Goal: Information Seeking & Learning: Learn about a topic

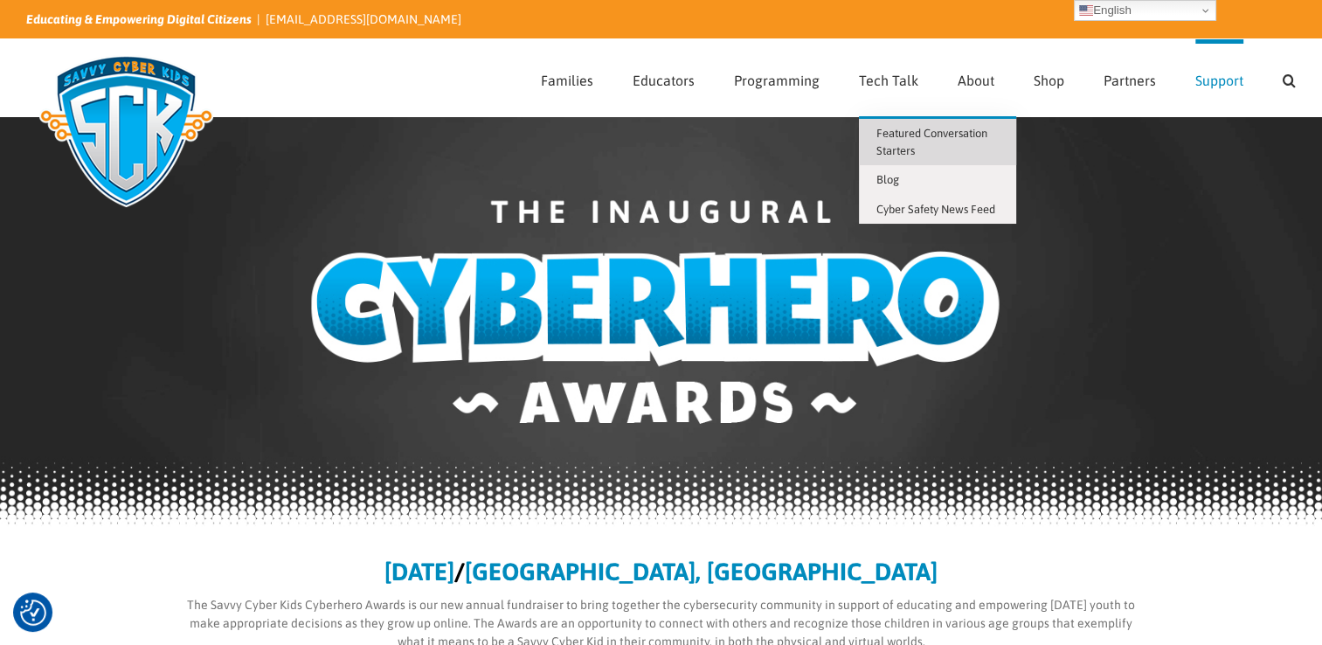
click at [896, 150] on span "Featured Conversation Starters" at bounding box center [931, 142] width 111 height 31
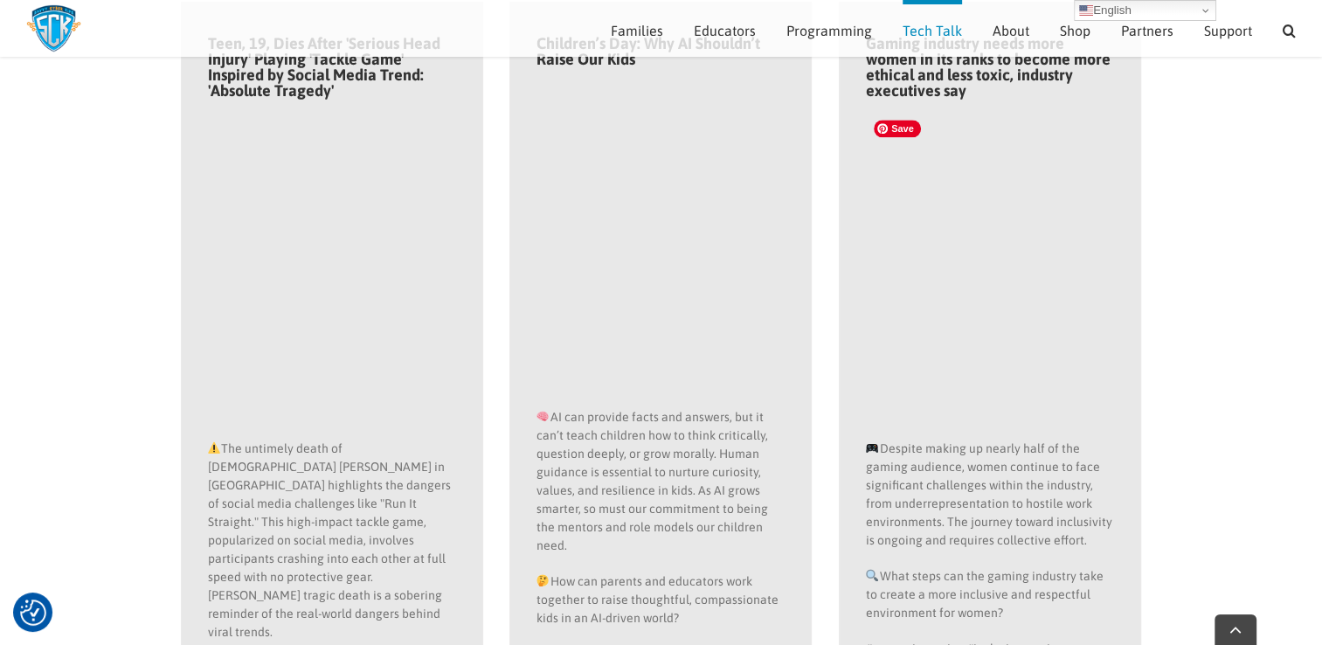
scroll to position [1905, 0]
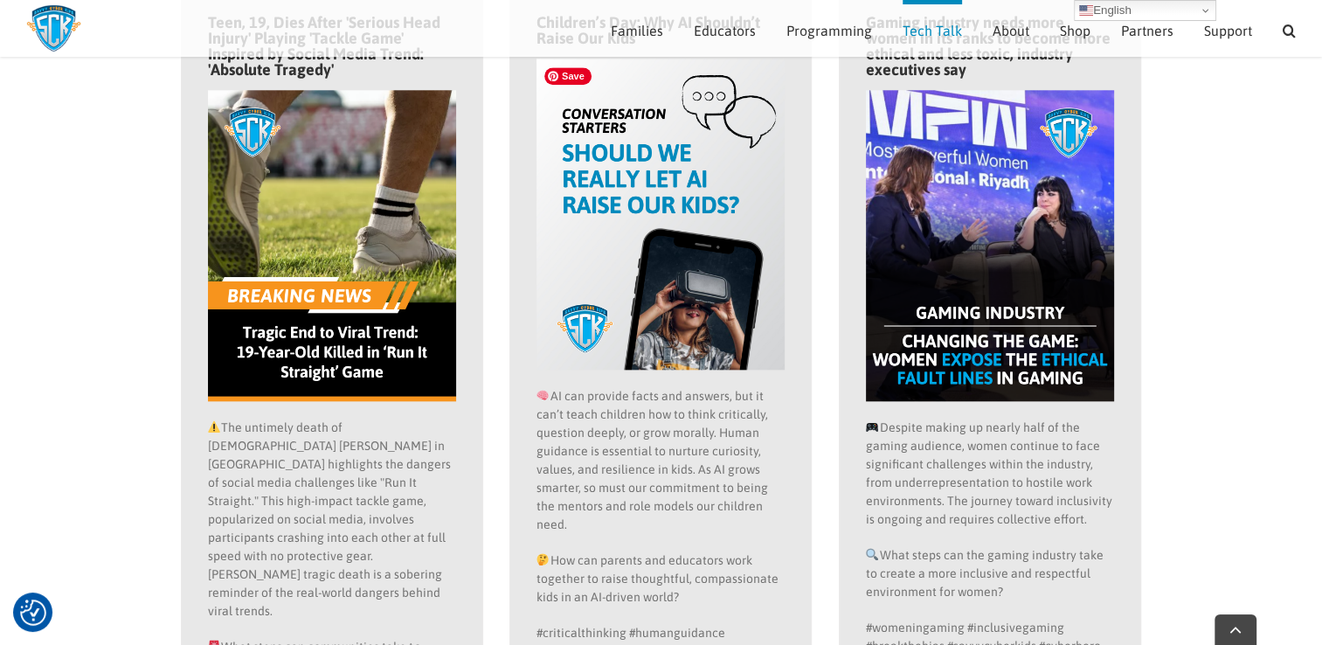
click at [640, 215] on img at bounding box center [660, 214] width 249 height 311
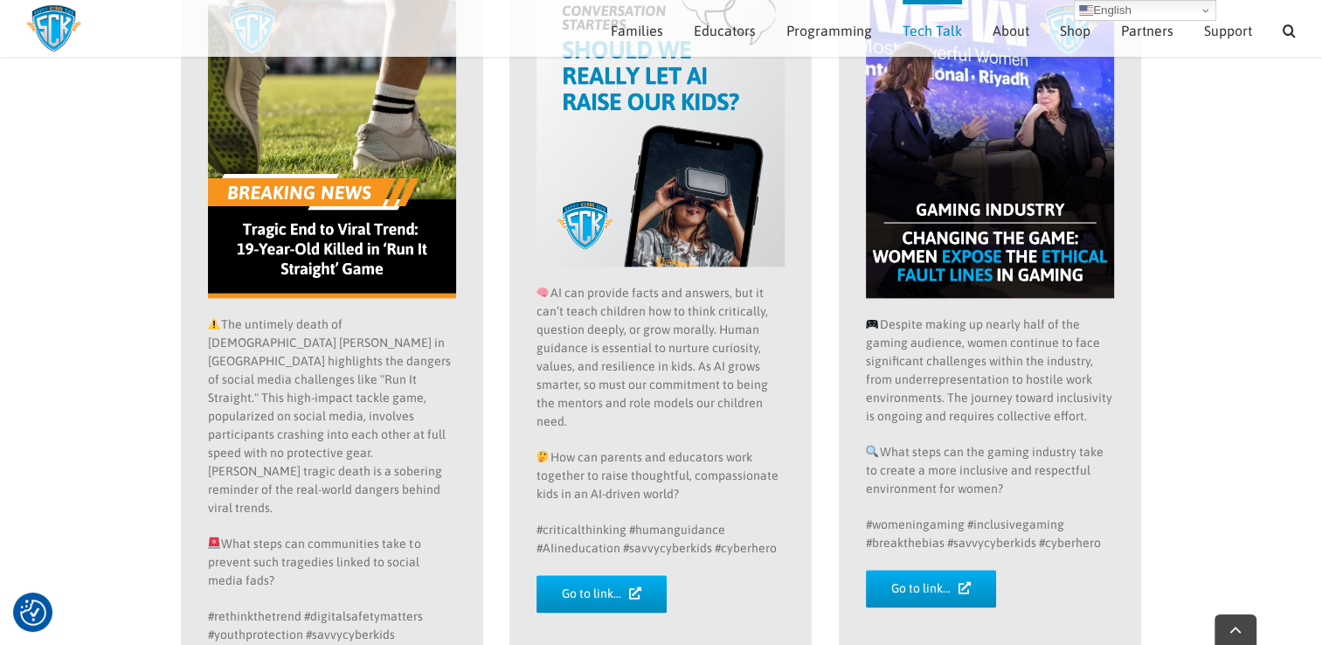
scroll to position [2080, 0]
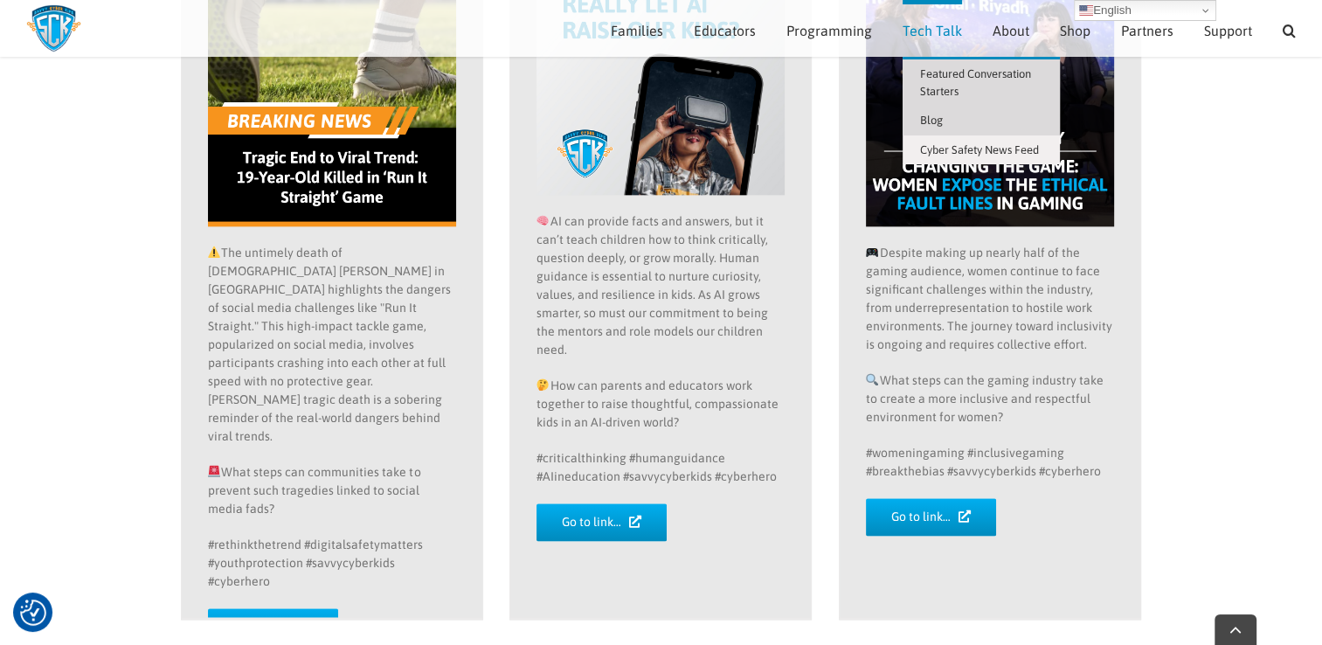
click at [935, 114] on span "Blog" at bounding box center [931, 120] width 23 height 13
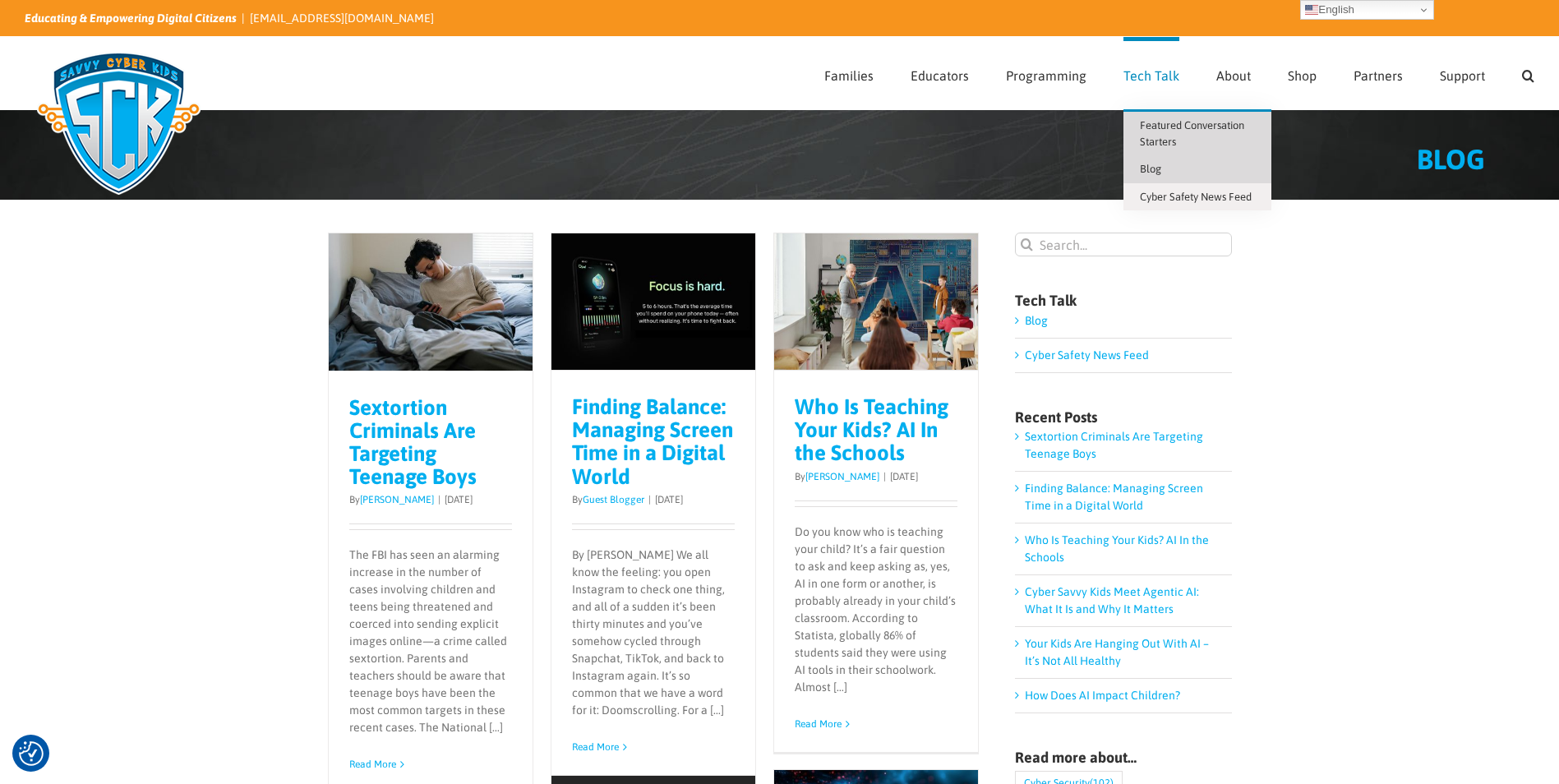
click at [1163, 131] on span "Featured Conversation Starters" at bounding box center [1191, 133] width 104 height 29
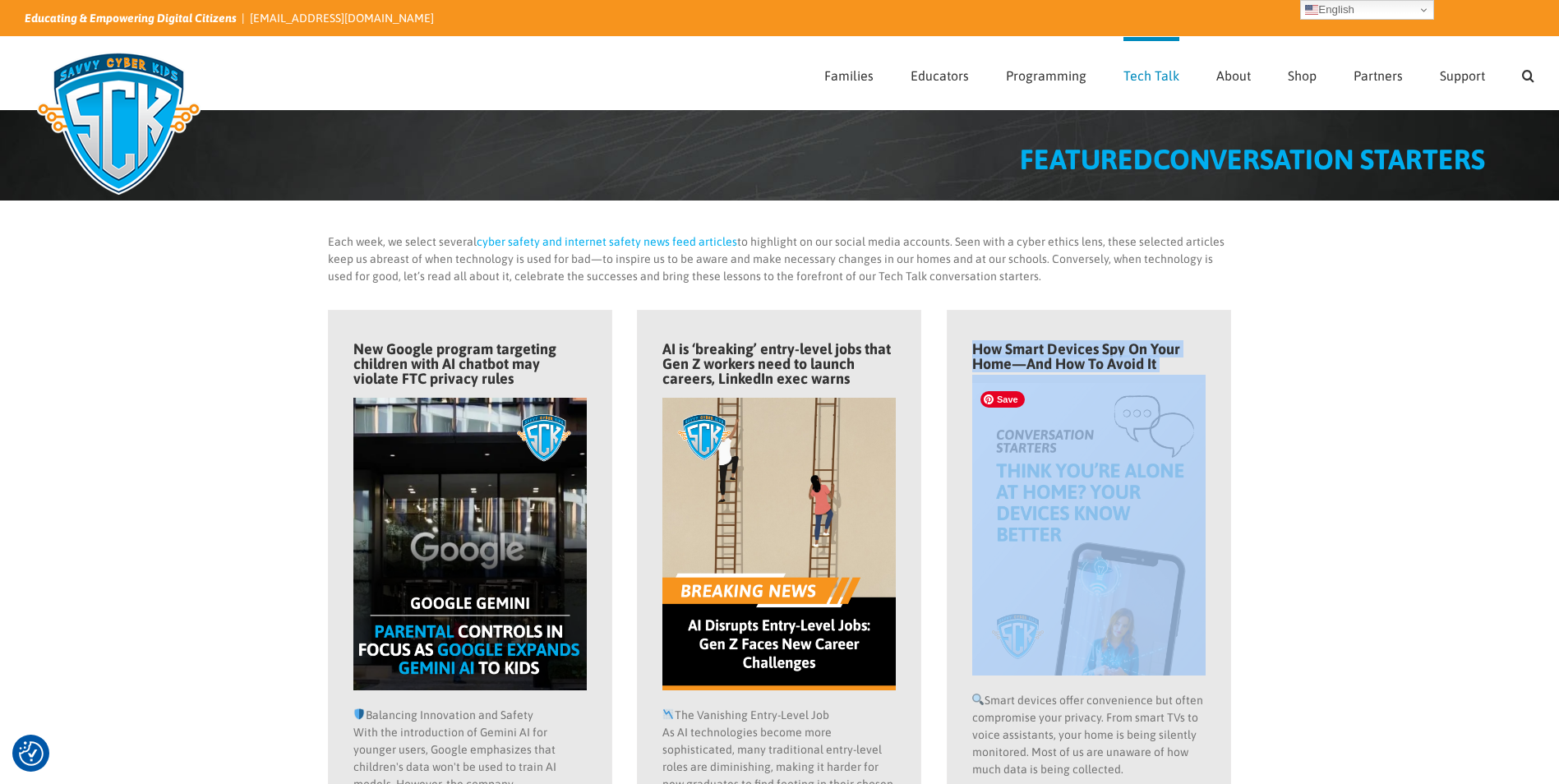
drag, startPoint x: 974, startPoint y: 337, endPoint x: 1089, endPoint y: 403, distance: 132.6
click at [1089, 403] on div "How Smart Devices Spy On Your Home—And How To Avoid It Smart devices offer conv…" at bounding box center [1089, 637] width 234 height 621
drag, startPoint x: 1089, startPoint y: 403, endPoint x: 1051, endPoint y: 351, distance: 64.4
click at [1051, 351] on h4 "How Smart Devices Spy On Your Home—And How To Avoid It" at bounding box center [1089, 355] width 234 height 29
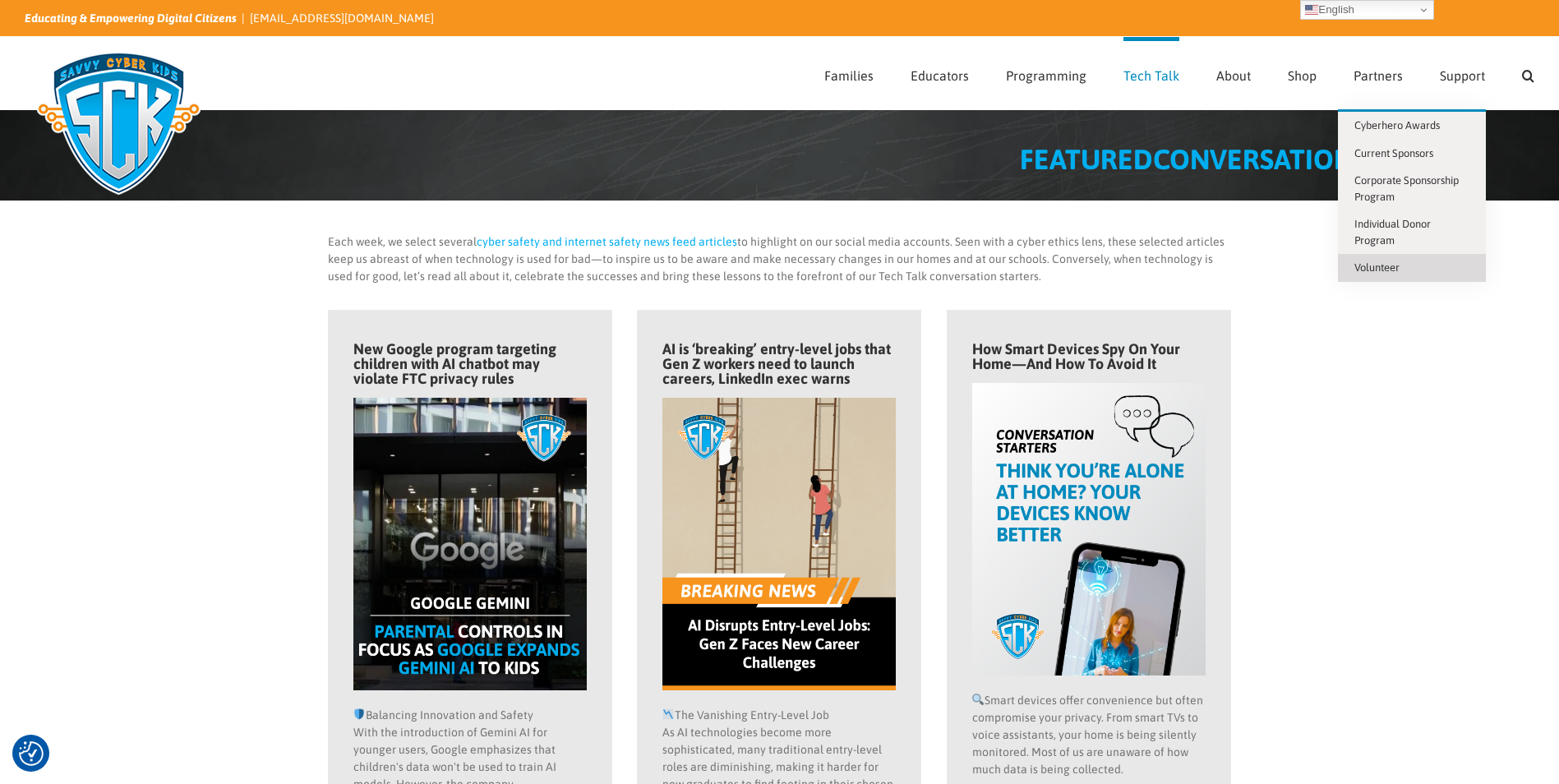
click at [1383, 269] on span "Volunteer" at bounding box center [1377, 267] width 45 height 12
